Goal: Task Accomplishment & Management: Manage account settings

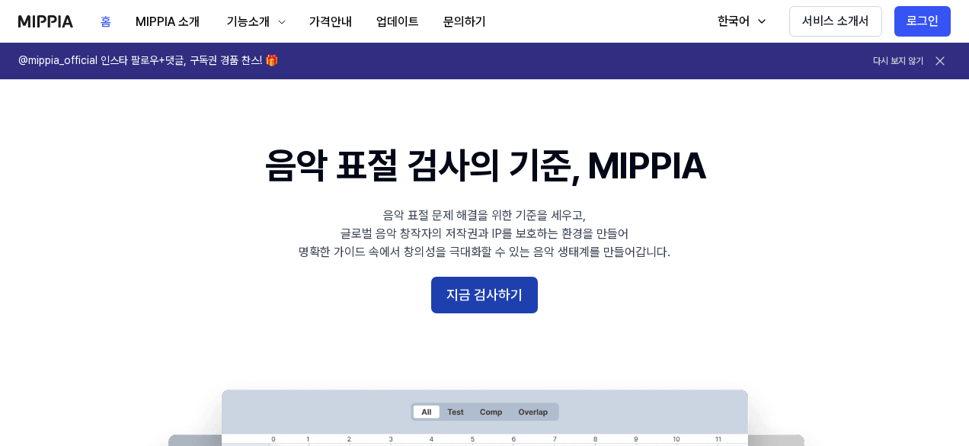
click at [495, 280] on button "지금 검사하기" at bounding box center [484, 295] width 107 height 37
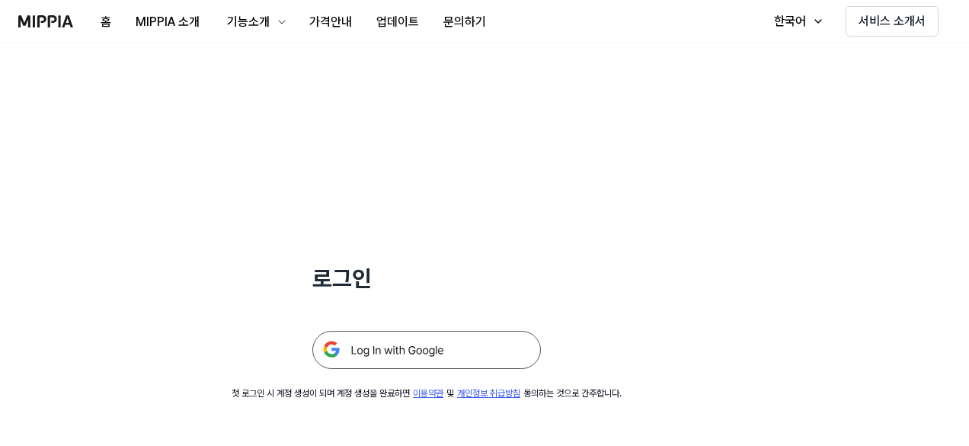
click at [457, 351] on img at bounding box center [426, 350] width 229 height 38
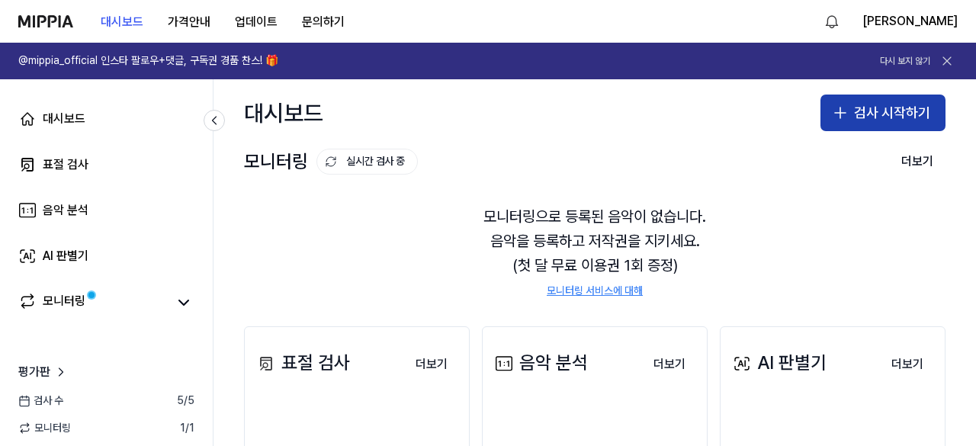
click at [820, 117] on button "검사 시작하기" at bounding box center [882, 113] width 125 height 37
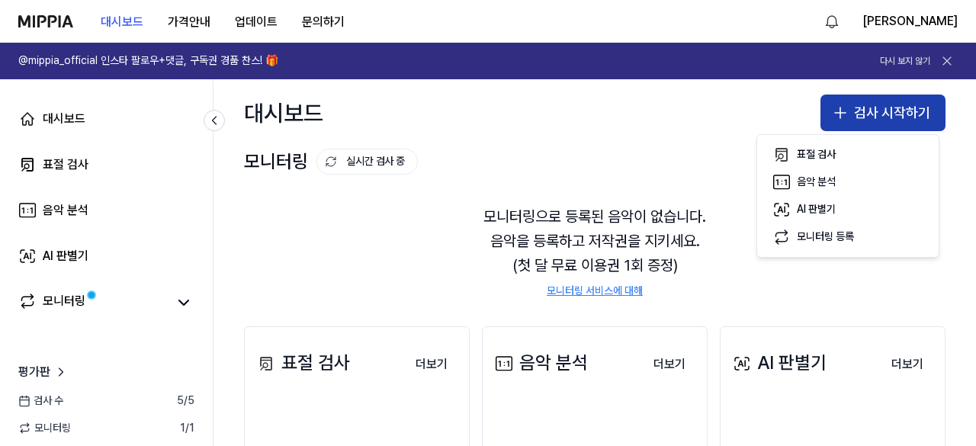
click at [820, 117] on button "검사 시작하기" at bounding box center [882, 113] width 125 height 37
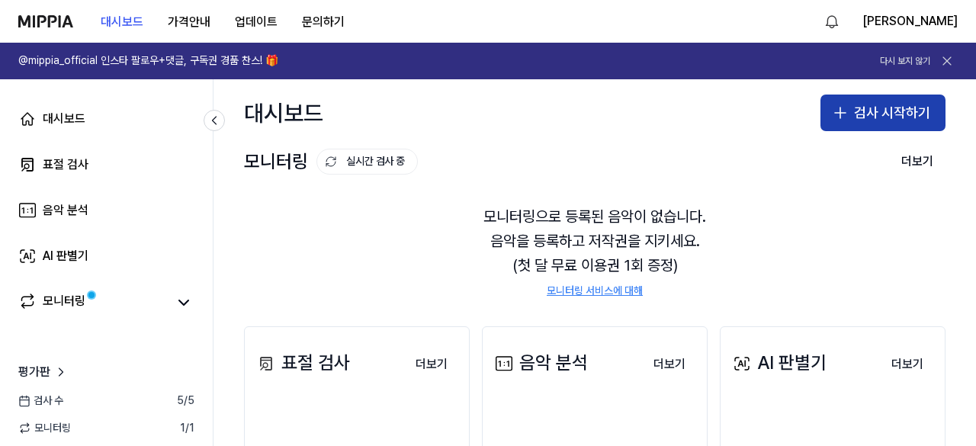
click at [879, 109] on button "검사 시작하기" at bounding box center [882, 113] width 125 height 37
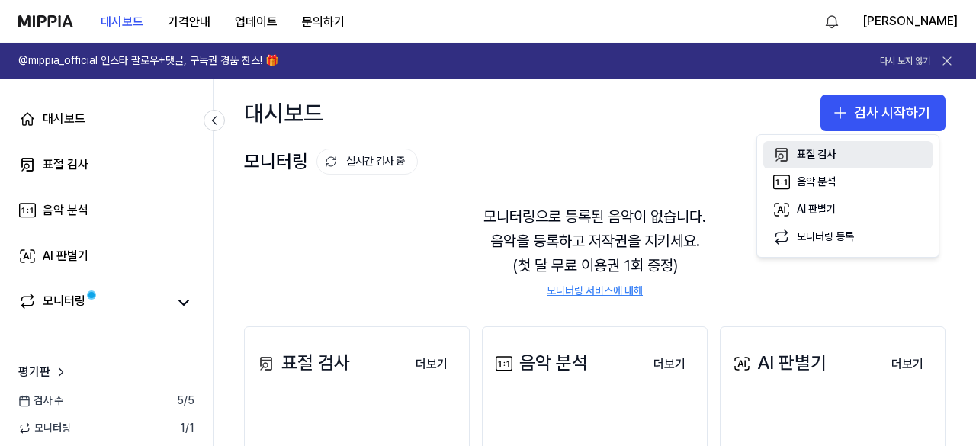
click at [811, 149] on div "표절 검사" at bounding box center [815, 154] width 39 height 15
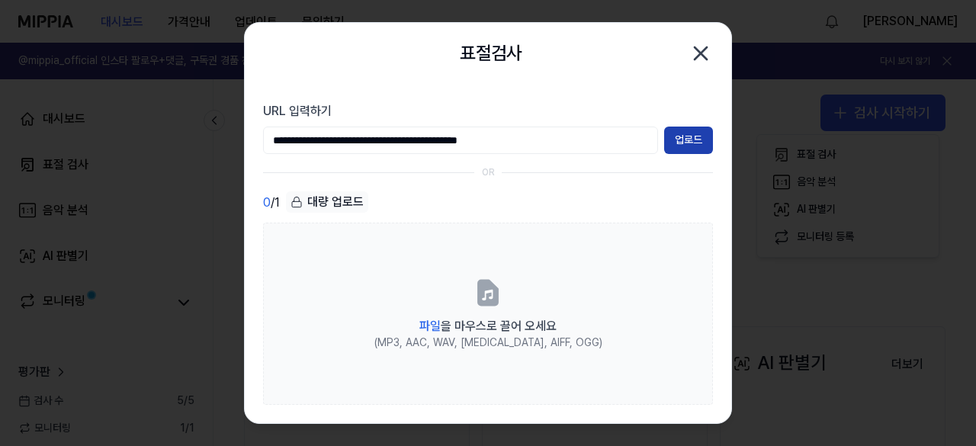
type input "**********"
click at [694, 137] on button "업로드" at bounding box center [688, 140] width 49 height 27
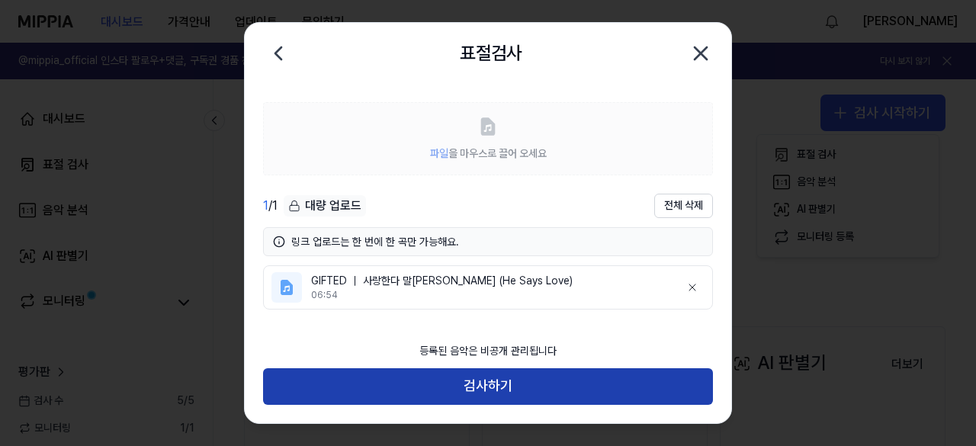
click at [430, 377] on button "검사하기" at bounding box center [488, 386] width 450 height 37
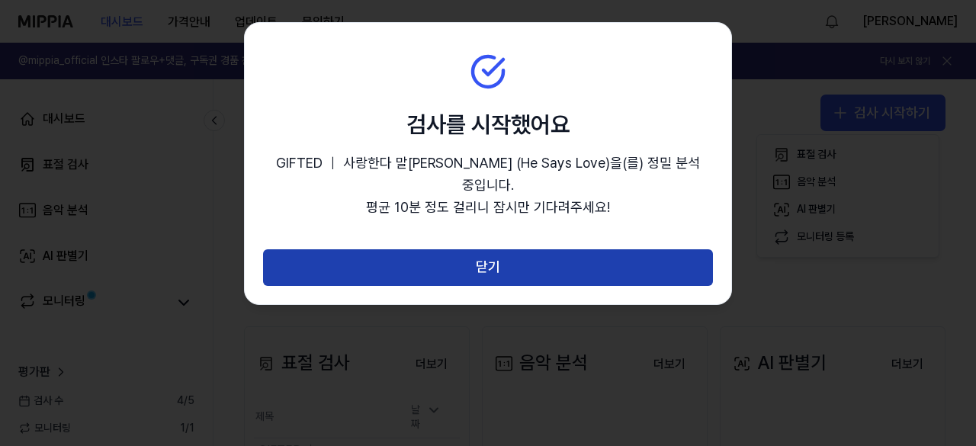
click at [493, 249] on button "닫기" at bounding box center [488, 267] width 450 height 37
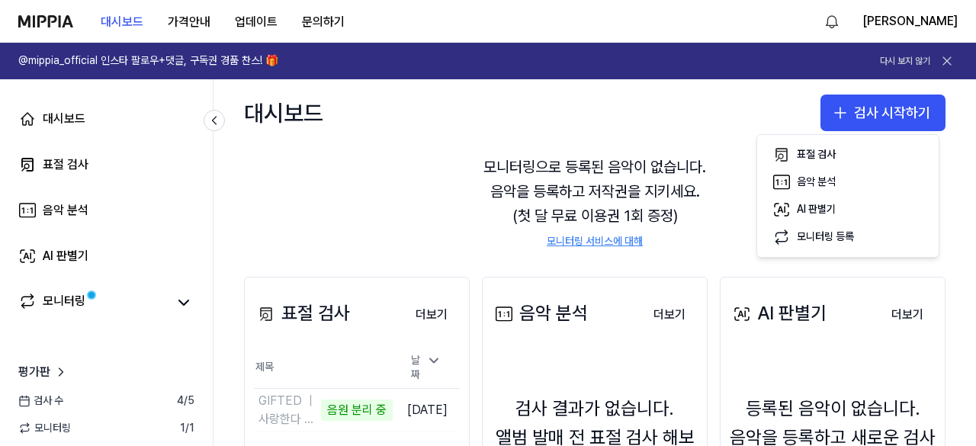
scroll to position [30, 0]
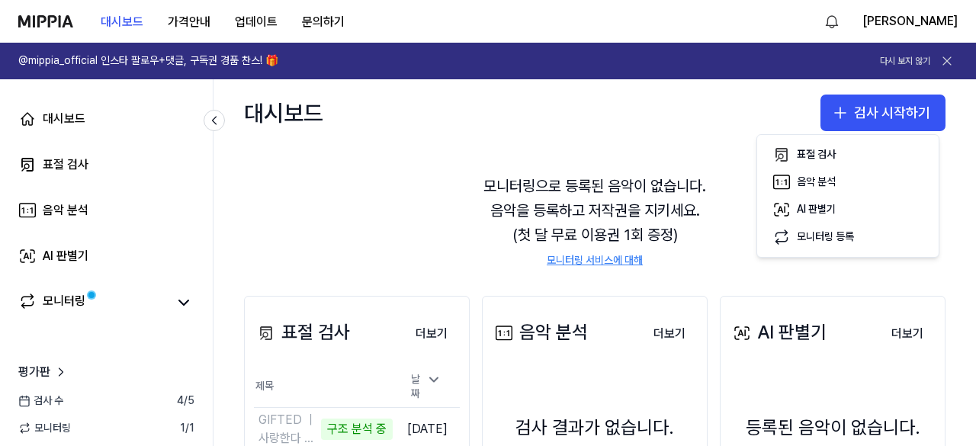
click at [770, 88] on div "대시보드 검사 시작하기" at bounding box center [594, 112] width 762 height 67
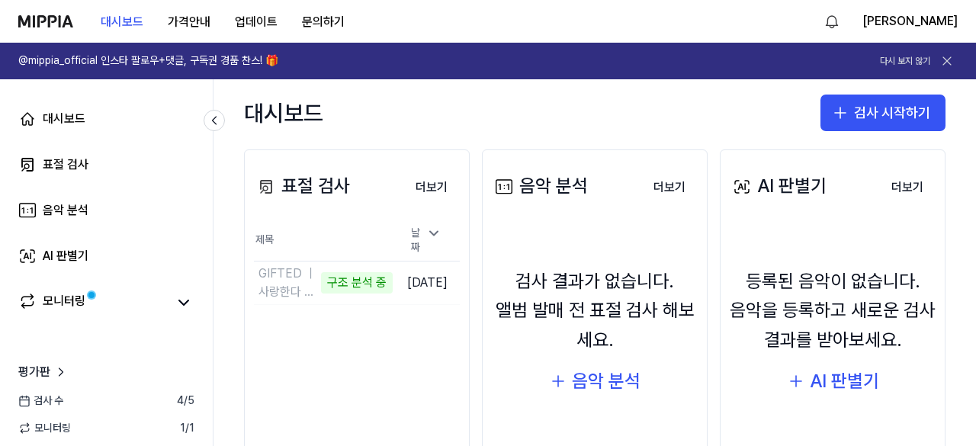
scroll to position [253, 0]
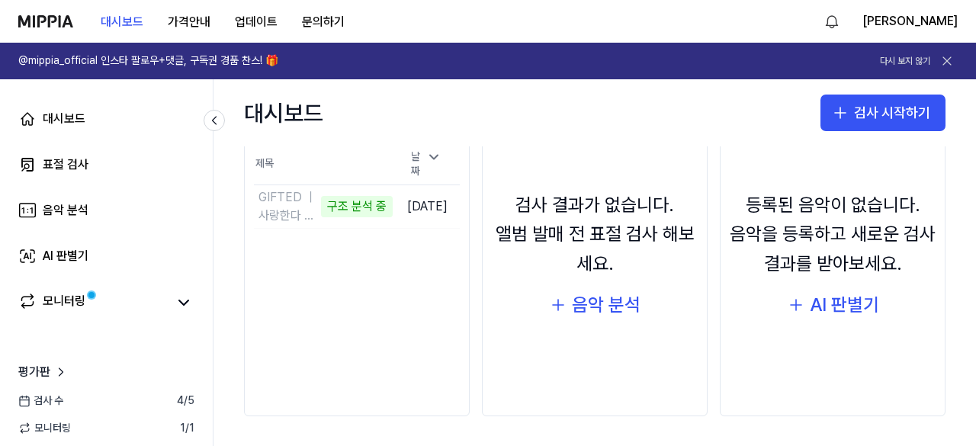
click at [363, 21] on div "대시보드 가격안내 업데이트 문의하기 넴이넴" at bounding box center [487, 21] width 939 height 42
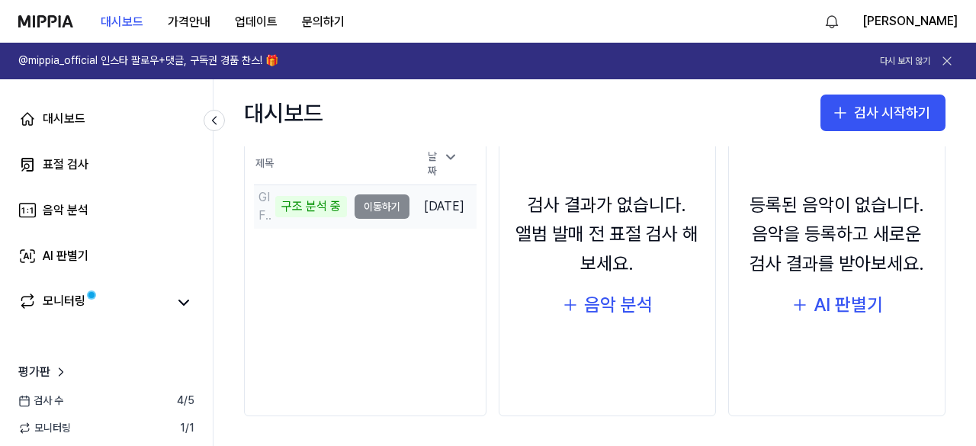
click at [380, 198] on td "GIFTED ｜ 사랑한다 말[PERSON_NAME] (He Says Love) 구조 분석 중 이동하기" at bounding box center [331, 206] width 155 height 43
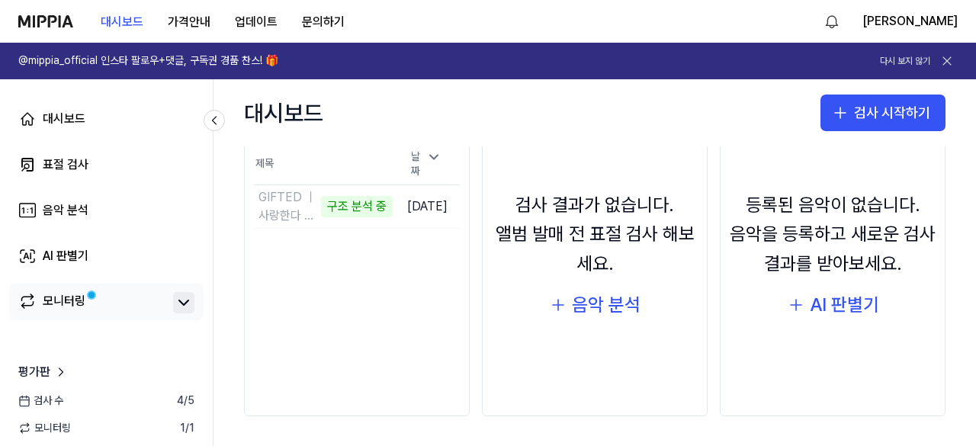
click at [191, 306] on icon at bounding box center [184, 302] width 18 height 18
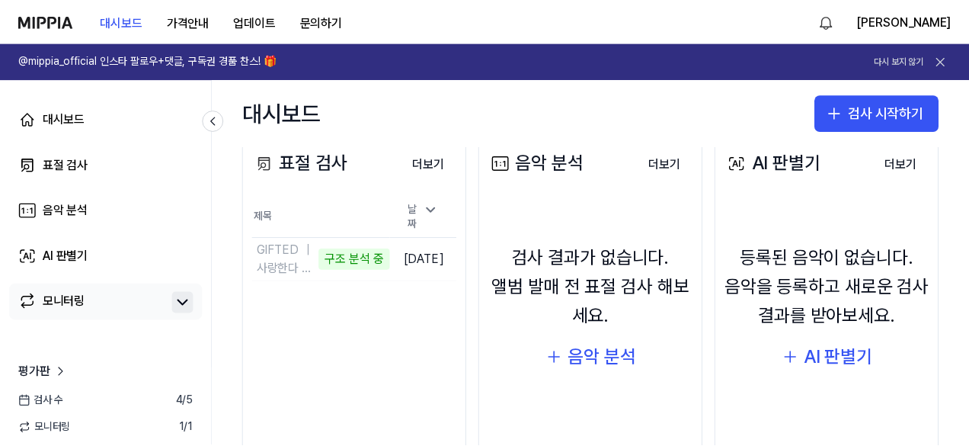
scroll to position [200, 0]
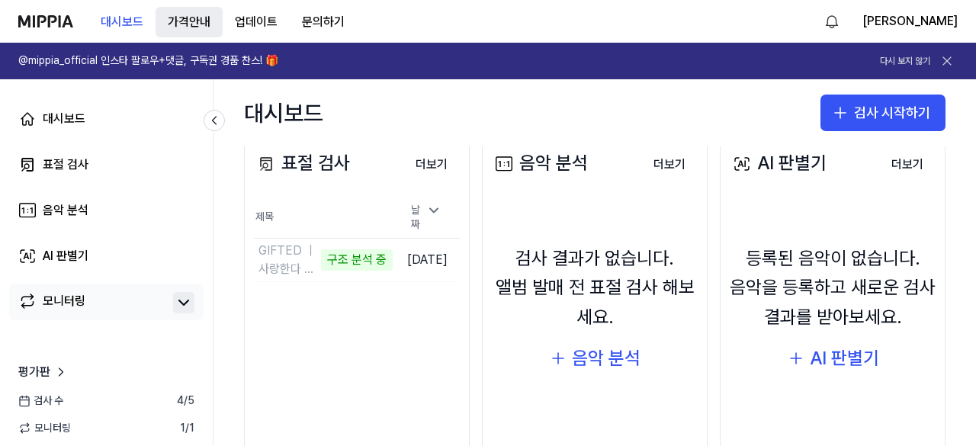
click at [197, 27] on button "가격안내" at bounding box center [188, 22] width 67 height 30
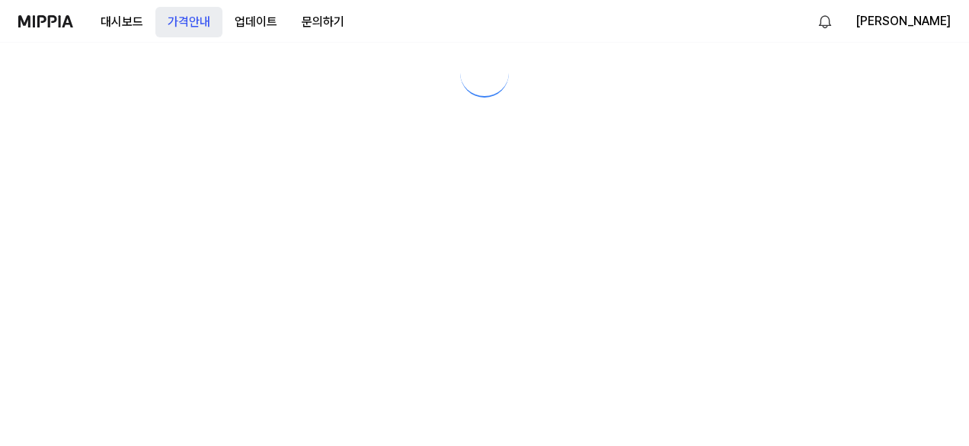
click at [197, 27] on button "가격안내" at bounding box center [188, 22] width 67 height 30
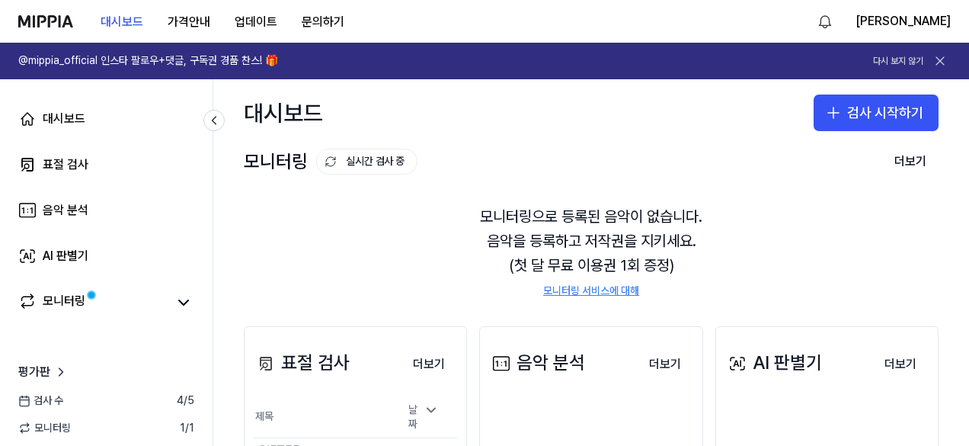
scroll to position [0, 0]
click at [50, 299] on div "모니터링" at bounding box center [64, 302] width 43 height 21
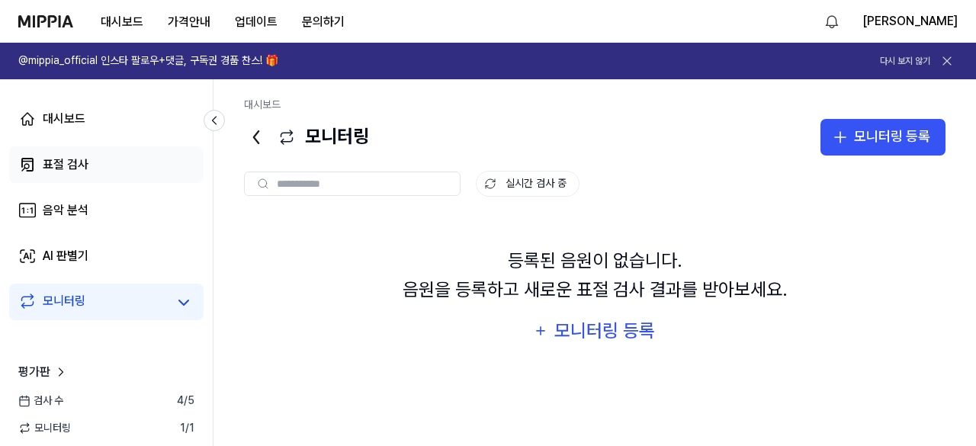
click at [118, 161] on link "표절 검사" at bounding box center [106, 164] width 194 height 37
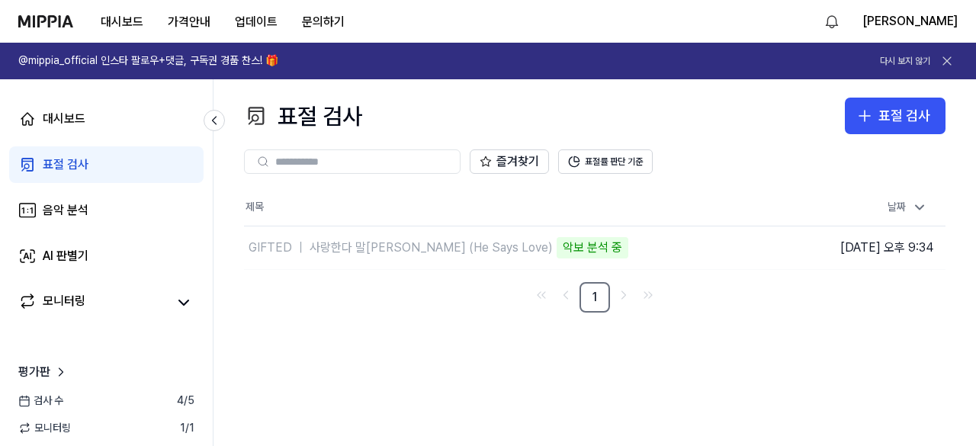
click at [118, 161] on link "표절 검사" at bounding box center [106, 164] width 194 height 37
click at [608, 169] on button "표절률 판단 기준" at bounding box center [605, 161] width 95 height 24
click at [601, 163] on button "표절률 판단 기준" at bounding box center [605, 161] width 95 height 24
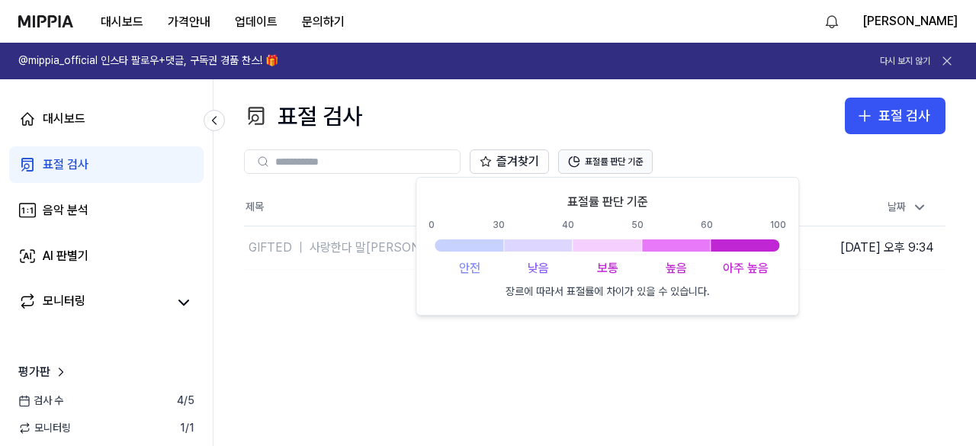
click at [598, 158] on button "표절률 판단 기준" at bounding box center [605, 161] width 95 height 24
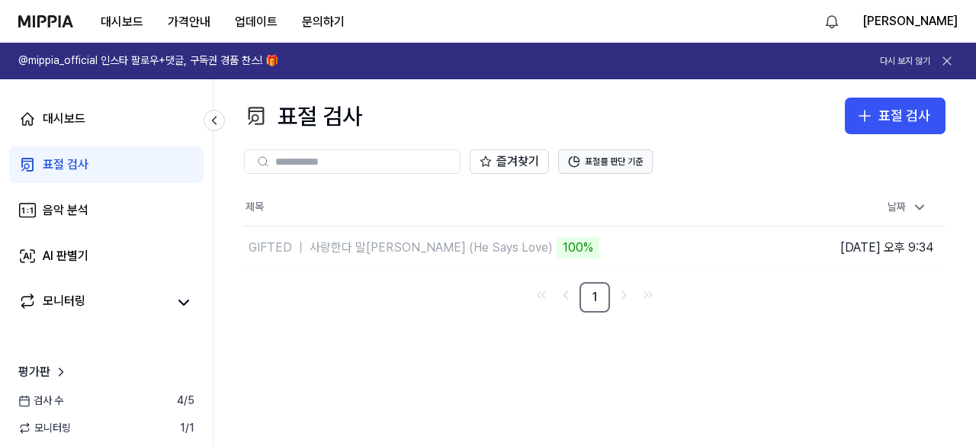
click at [598, 158] on button "표절률 판단 기준" at bounding box center [605, 161] width 95 height 24
click at [596, 160] on button "표절률 판단 기준" at bounding box center [605, 161] width 95 height 24
click at [439, 354] on div "표절 검사 표절 검사 표절 검사 음악 분석 AI 판별기 즐겨찾기 표절률 판단 기준 제목 날짜 GIFTED ｜ 사랑한다 말[PERSON_NAME…" at bounding box center [594, 262] width 762 height 367
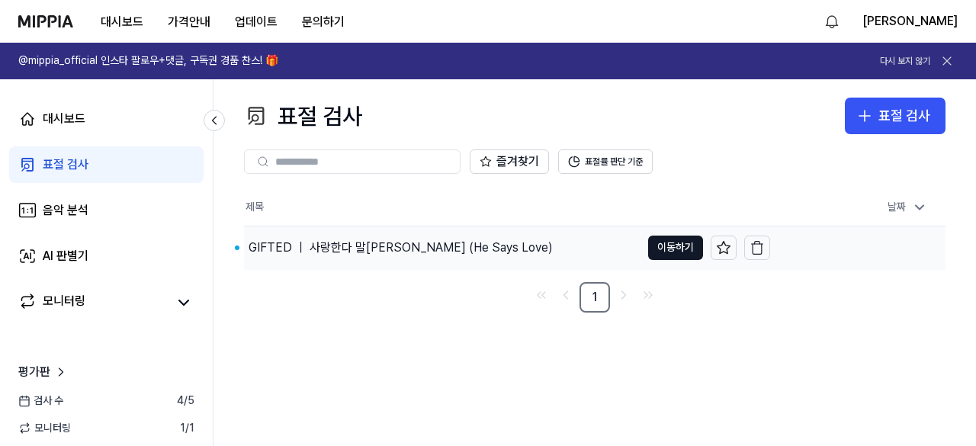
click at [366, 252] on div "GIFTED ｜ 사랑한다 말[PERSON_NAME] (He Says Love)" at bounding box center [400, 248] width 304 height 18
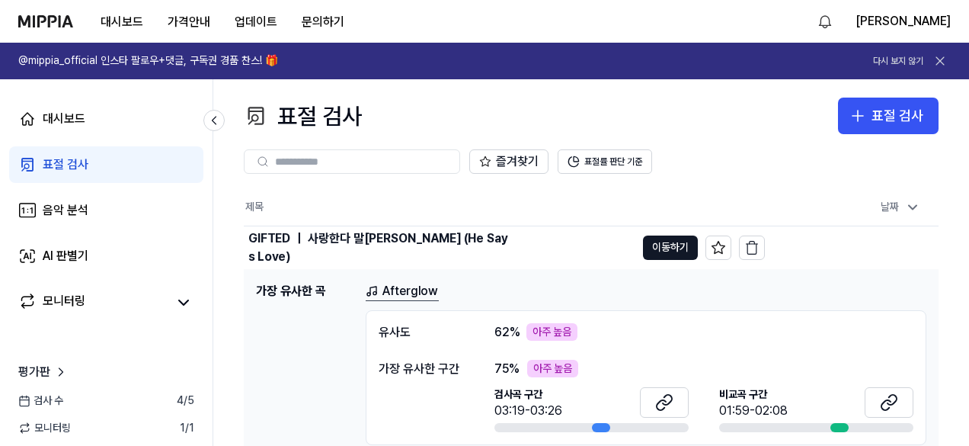
scroll to position [53, 0]
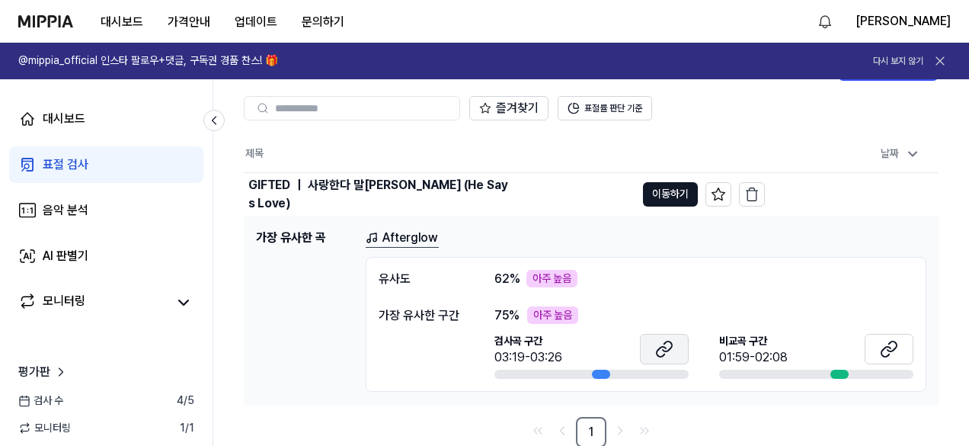
click at [652, 351] on button at bounding box center [664, 349] width 49 height 30
click at [887, 340] on icon at bounding box center [889, 349] width 18 height 18
click at [659, 353] on icon at bounding box center [664, 349] width 18 height 18
click at [662, 199] on button "이동하기" at bounding box center [670, 194] width 55 height 24
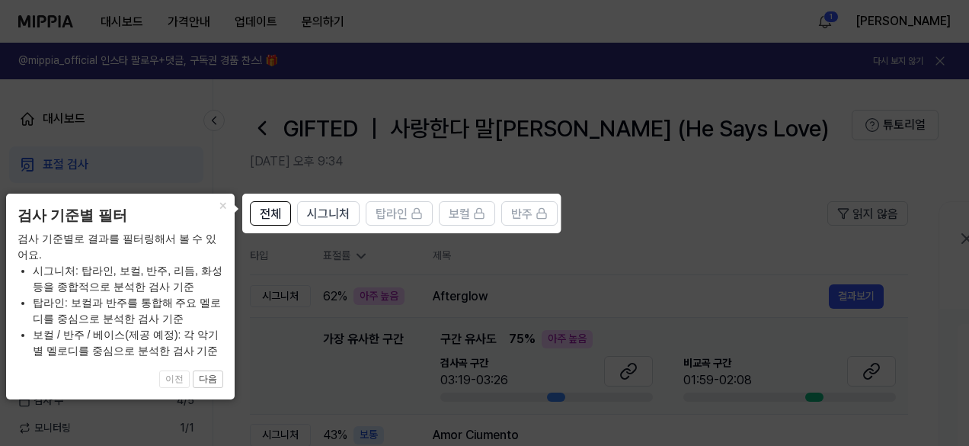
click at [603, 278] on icon at bounding box center [488, 223] width 976 height 446
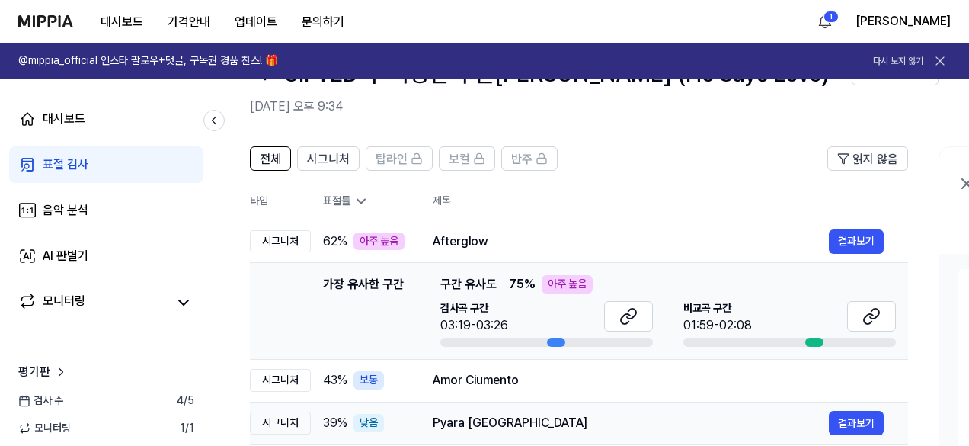
scroll to position [40, 0]
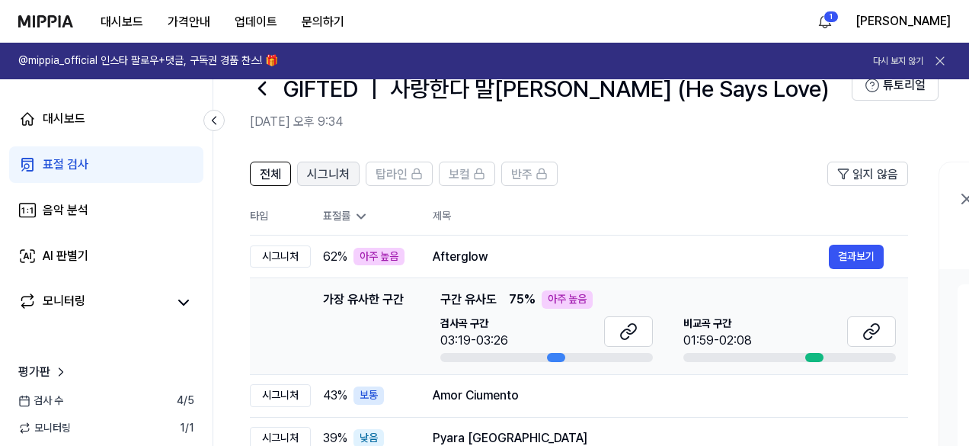
click at [334, 166] on span "시그니처" at bounding box center [328, 174] width 43 height 18
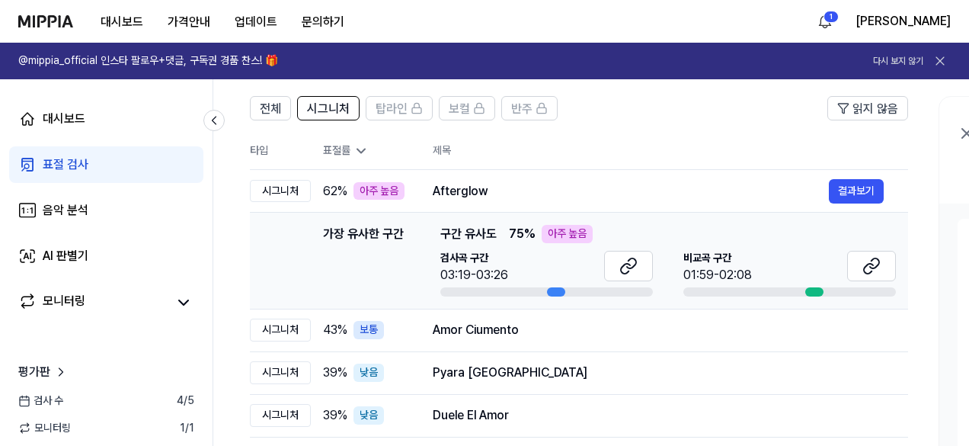
scroll to position [0, 0]
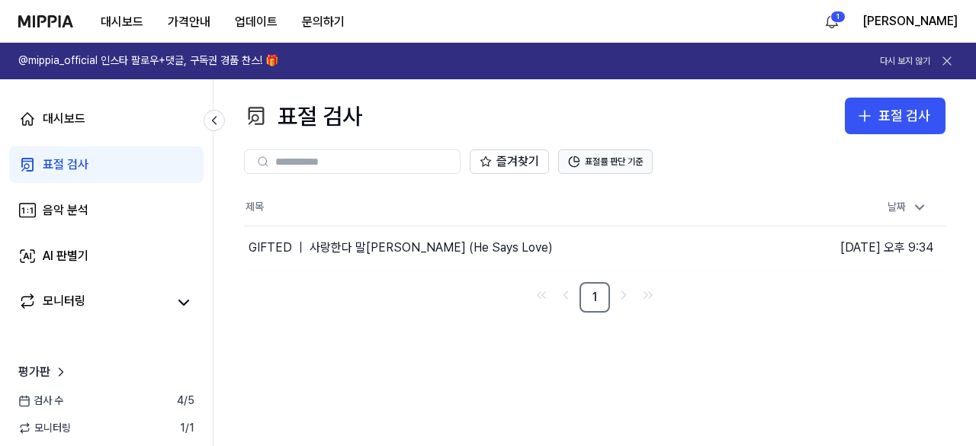
click at [605, 168] on button "표절률 판단 기준" at bounding box center [605, 161] width 95 height 24
click at [562, 364] on div "표절 검사 표절 검사 표절 검사 음악 분석 AI 판별기 즐겨찾기 표절률 판단 기준 제목 날짜 GIFTED ｜ 사랑한다 말[PERSON_NAME…" at bounding box center [594, 262] width 762 height 367
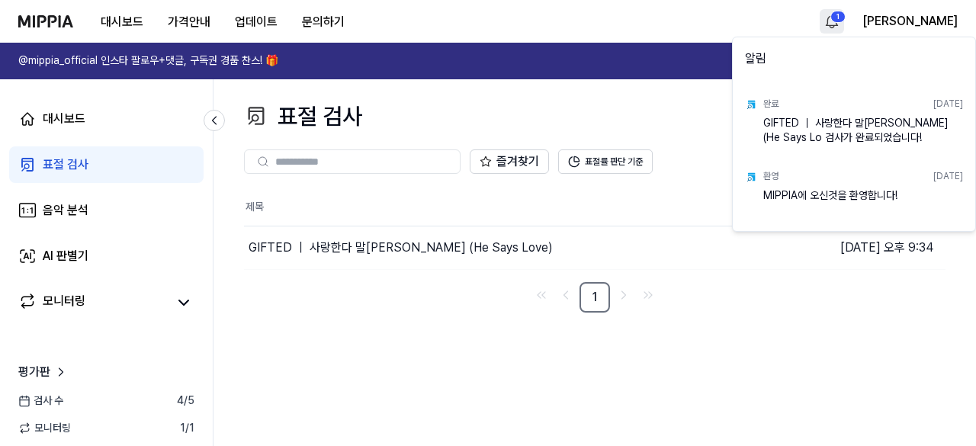
click at [904, 21] on html "대시보드 가격안내 업데이트 문의하기 1 [PERSON_NAME] @mippia_official 인스타 팔로우+댓글, 구독권 경품 찬스! 🎁 다…" at bounding box center [488, 223] width 976 height 446
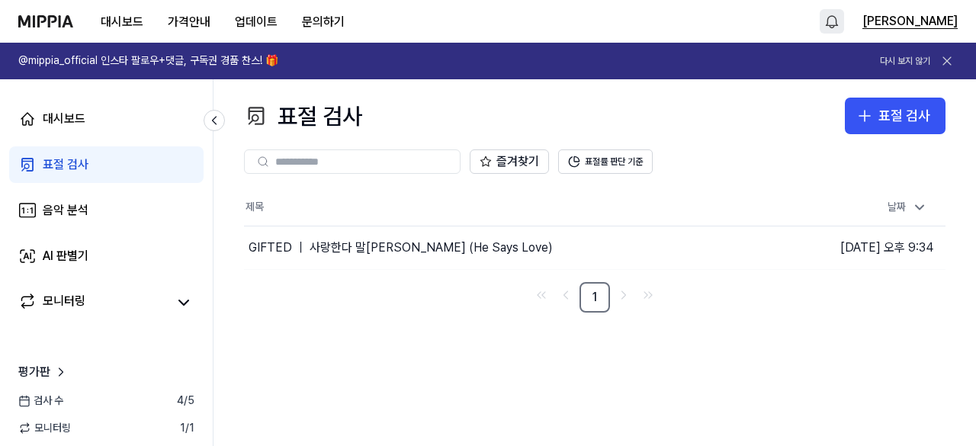
click at [939, 24] on html "대시보드 가격안내 업데이트 문의하기 넴이넴 @mippia_official 인스타 팔로우+댓글, 구독권 경품 찬스! 🎁 다시 보지 않기 대시보드…" at bounding box center [488, 223] width 976 height 446
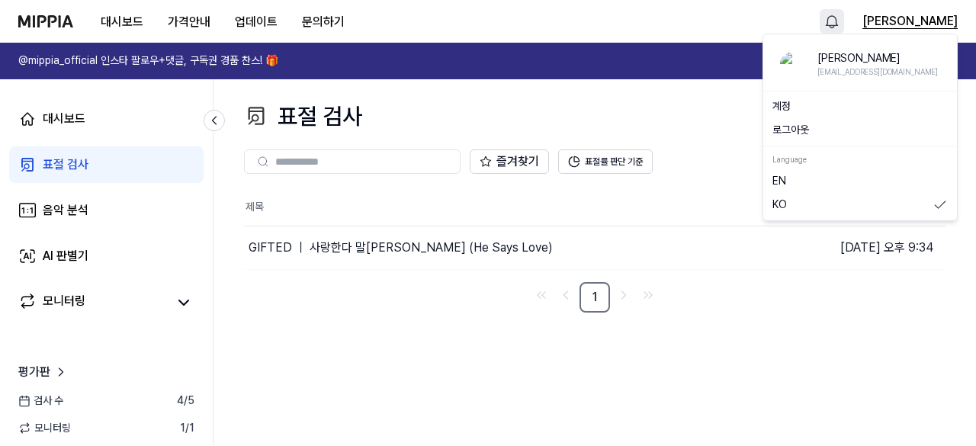
click at [939, 24] on button "[PERSON_NAME]" at bounding box center [909, 21] width 95 height 18
click at [790, 101] on link "계정" at bounding box center [859, 106] width 175 height 15
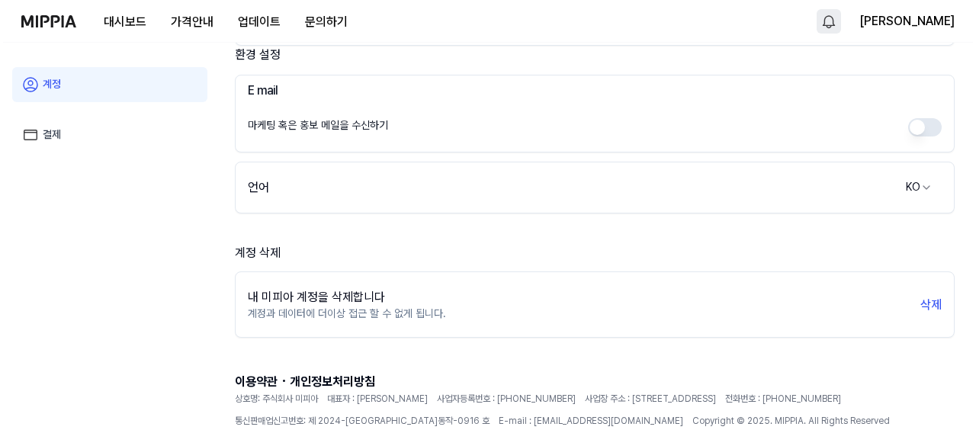
scroll to position [384, 0]
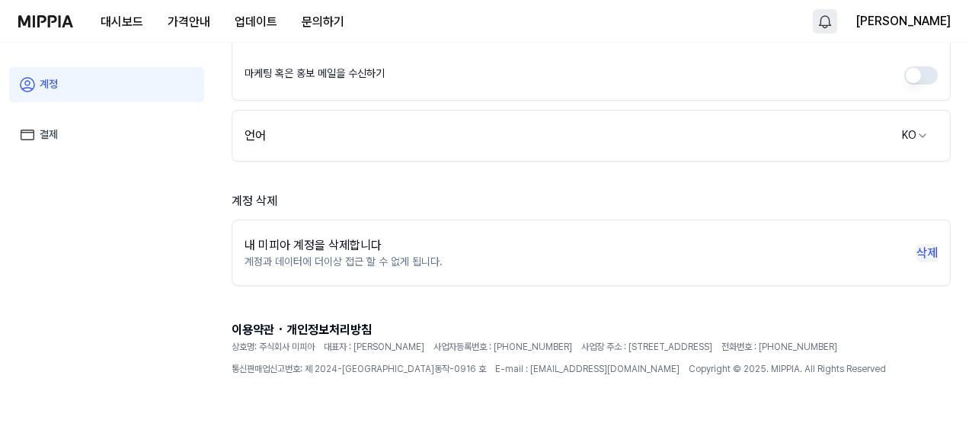
click at [926, 249] on button "삭제" at bounding box center [927, 253] width 21 height 18
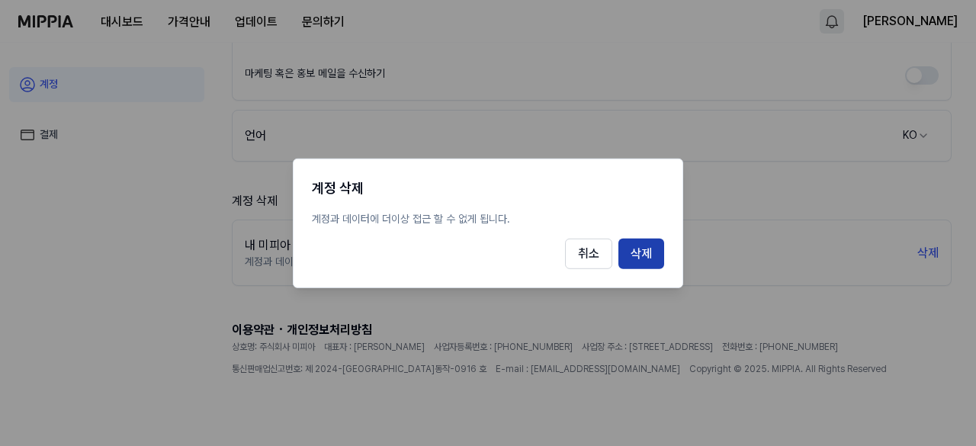
click at [655, 252] on button "삭제" at bounding box center [641, 254] width 46 height 30
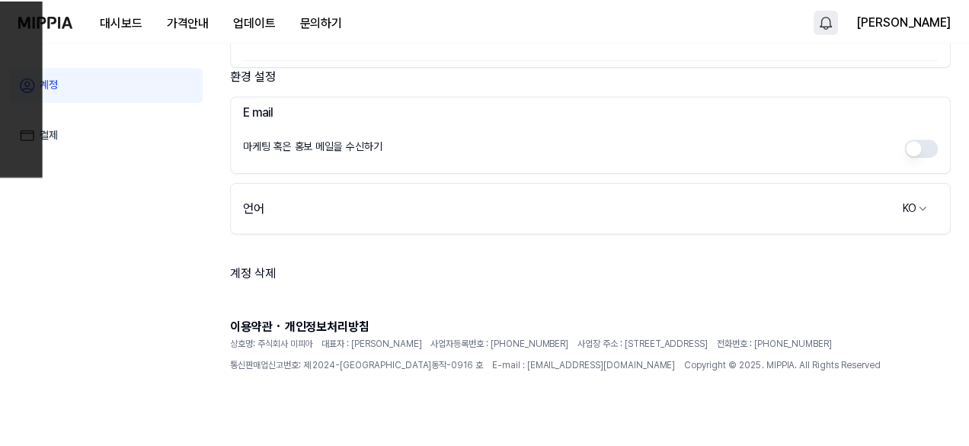
scroll to position [309, 0]
